Goal: Transaction & Acquisition: Obtain resource

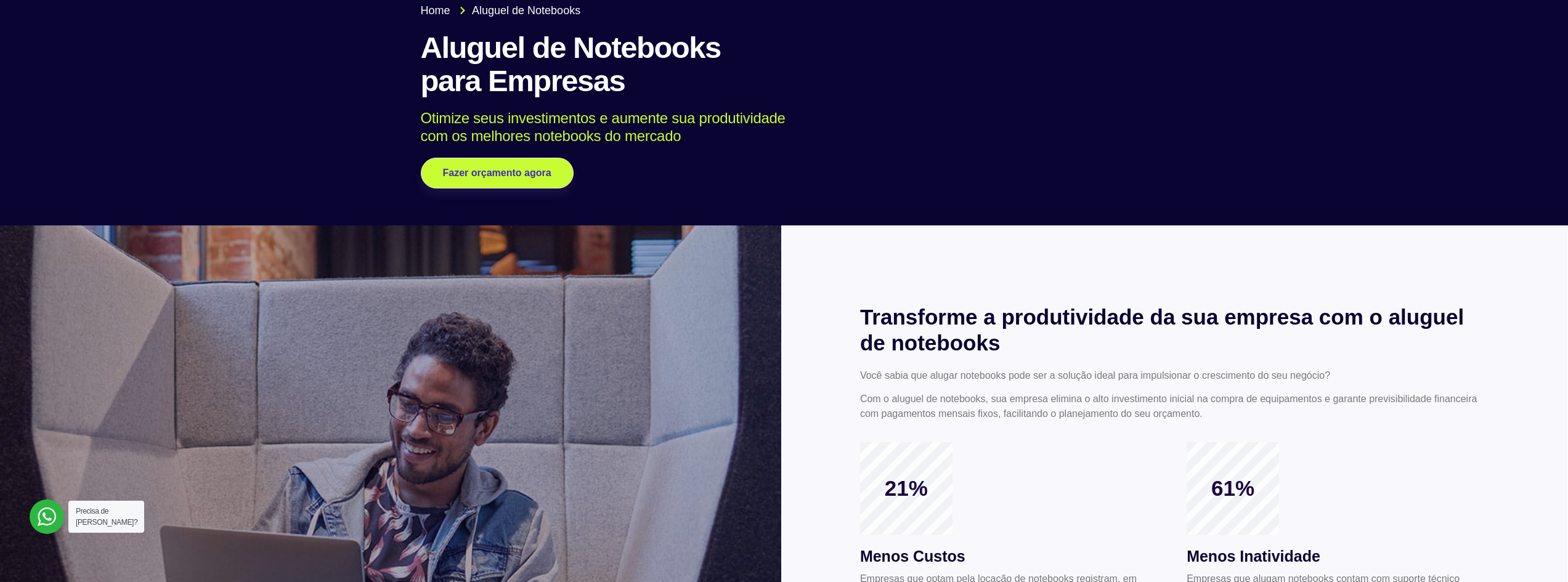
scroll to position [62, 0]
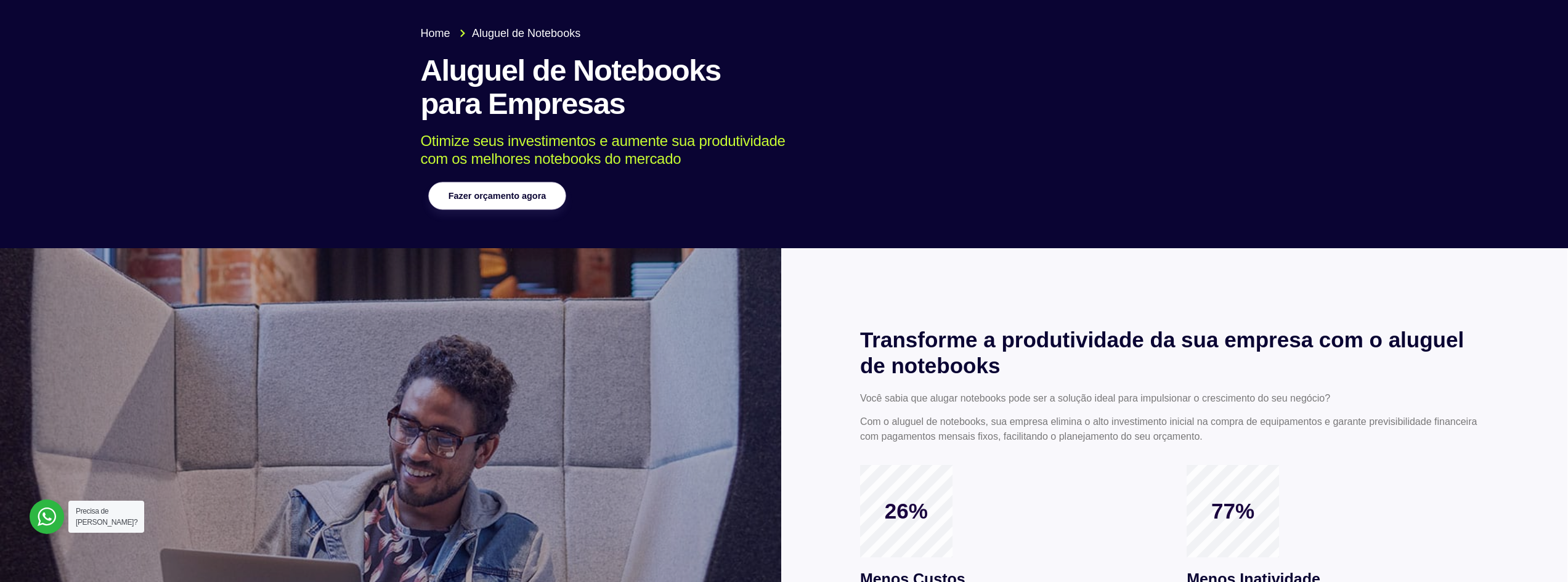
click at [523, 189] on link "Fazer orçamento agora" at bounding box center [497, 196] width 137 height 27
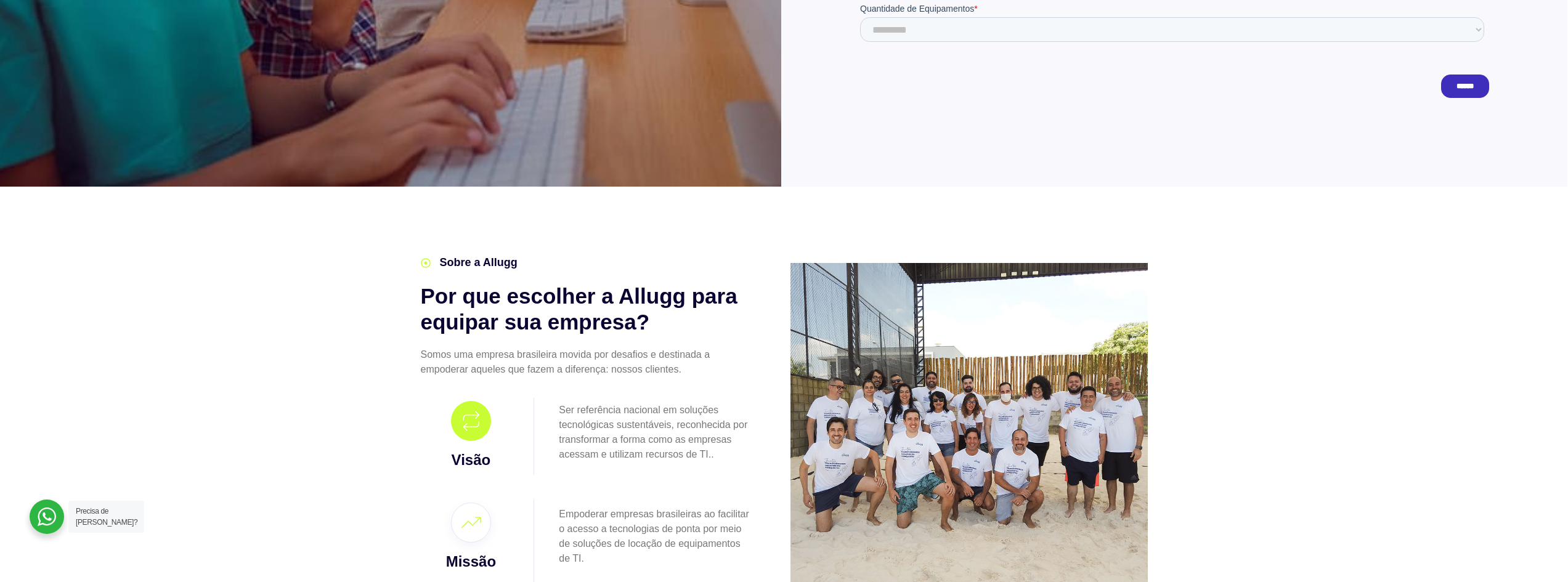
scroll to position [616, 0]
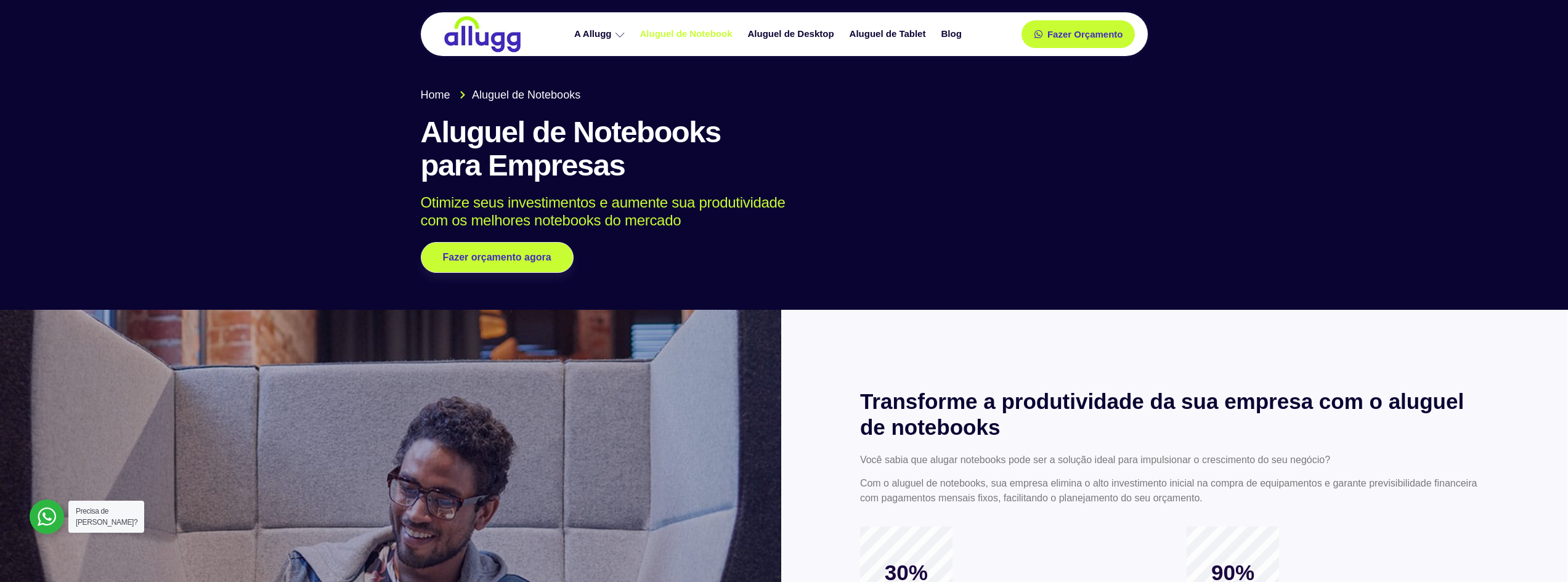
click at [689, 33] on link "Aluguel de Notebook" at bounding box center [688, 34] width 108 height 22
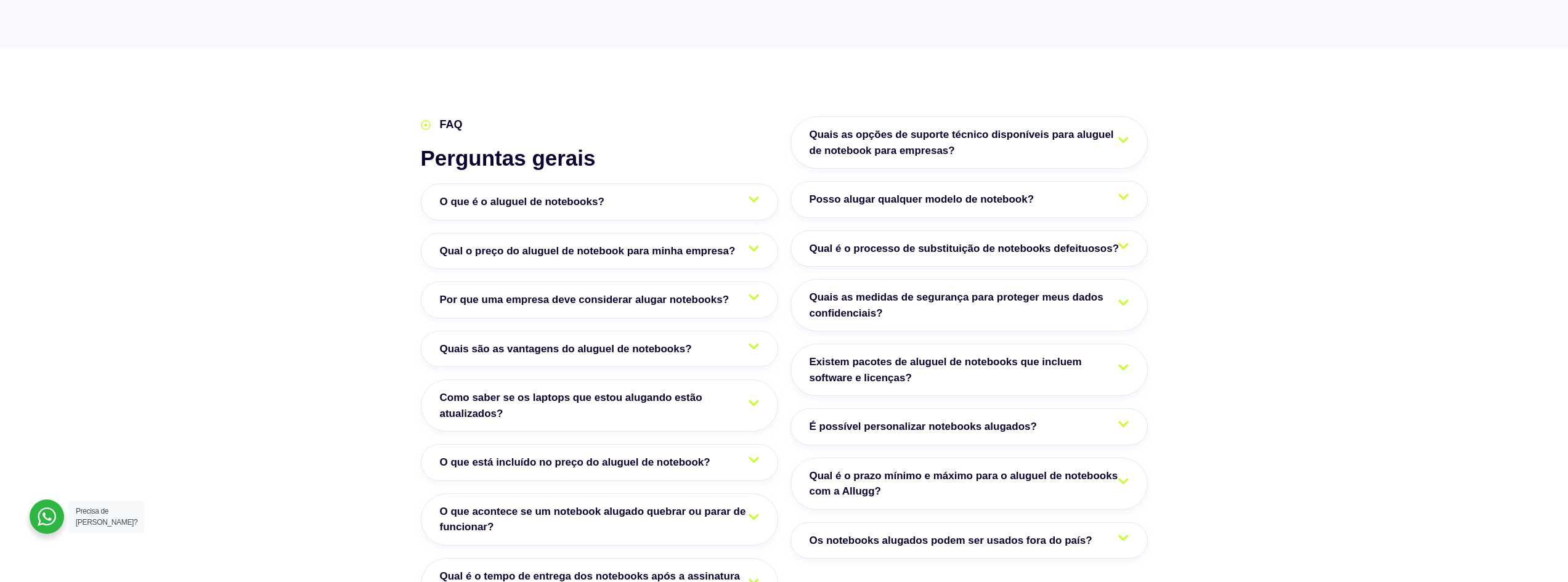
scroll to position [2034, 0]
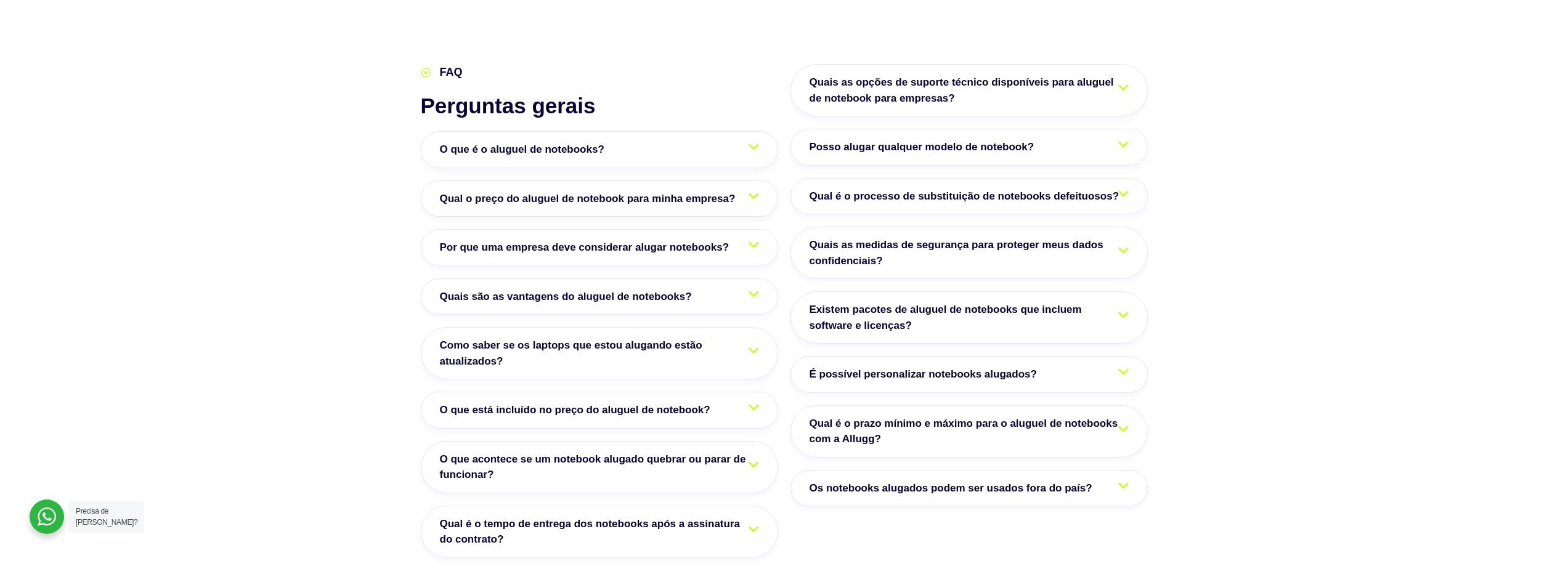
click at [555, 191] on span "Qual o preço do aluguel de notebook para minha empresa?" at bounding box center [591, 199] width 302 height 16
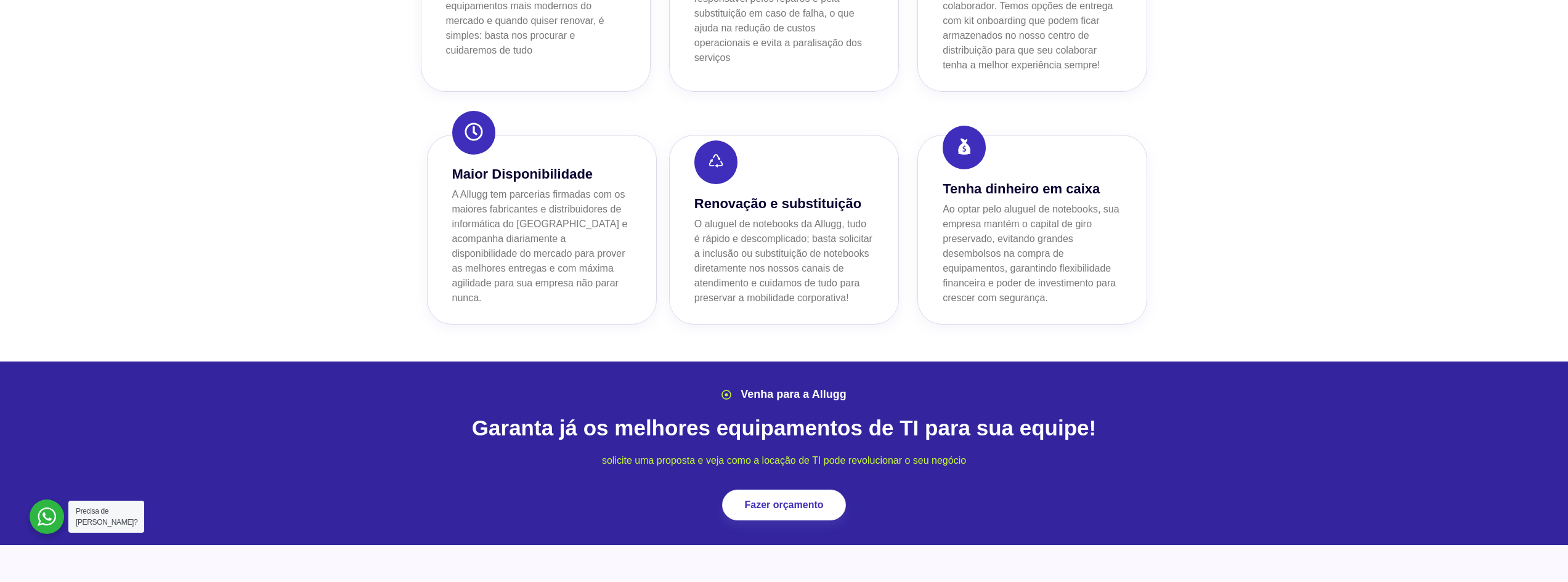
scroll to position [1150, 0]
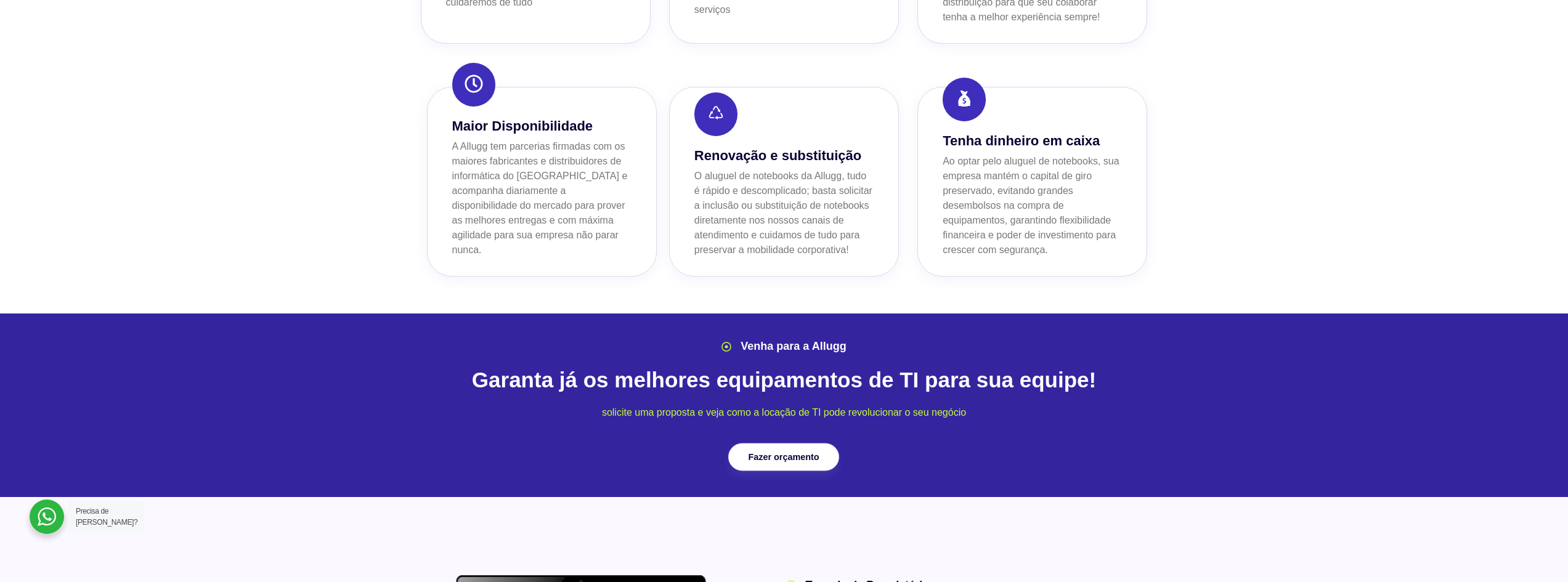
click at [784, 443] on link "Fazer orçamento" at bounding box center [784, 457] width 111 height 27
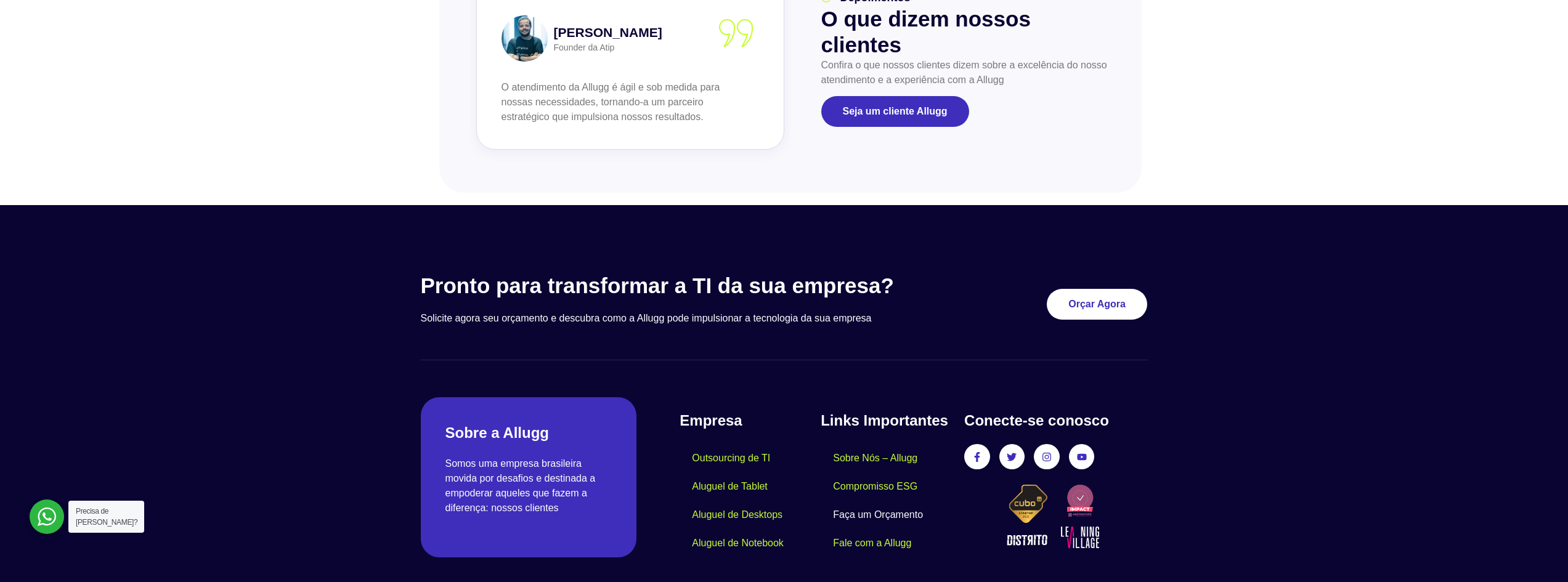
scroll to position [1418, 0]
